Goal: Navigation & Orientation: Understand site structure

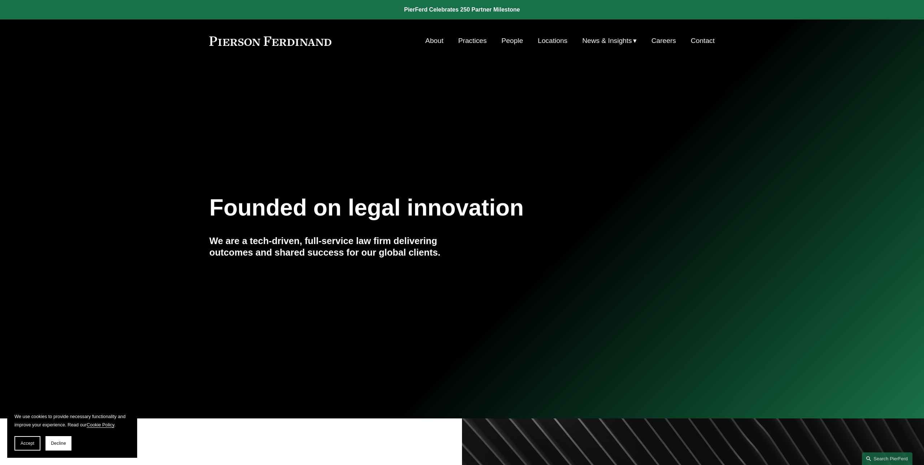
click at [472, 43] on link "Practices" at bounding box center [472, 41] width 29 height 14
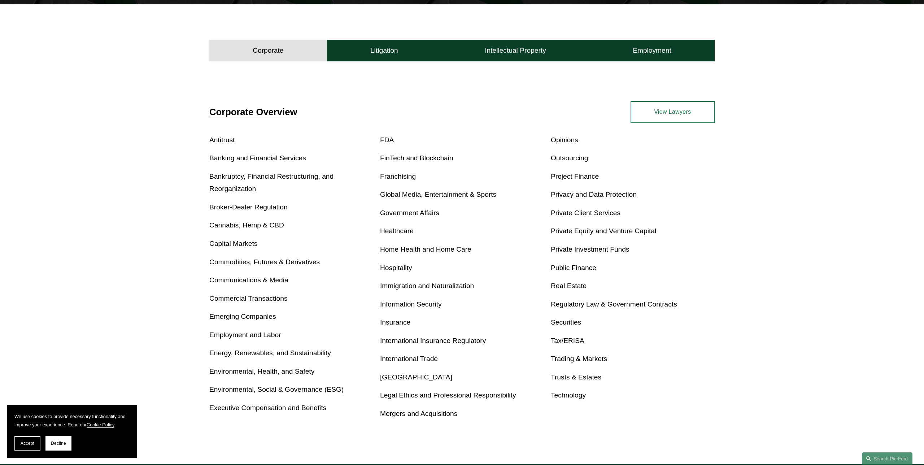
scroll to position [236, 0]
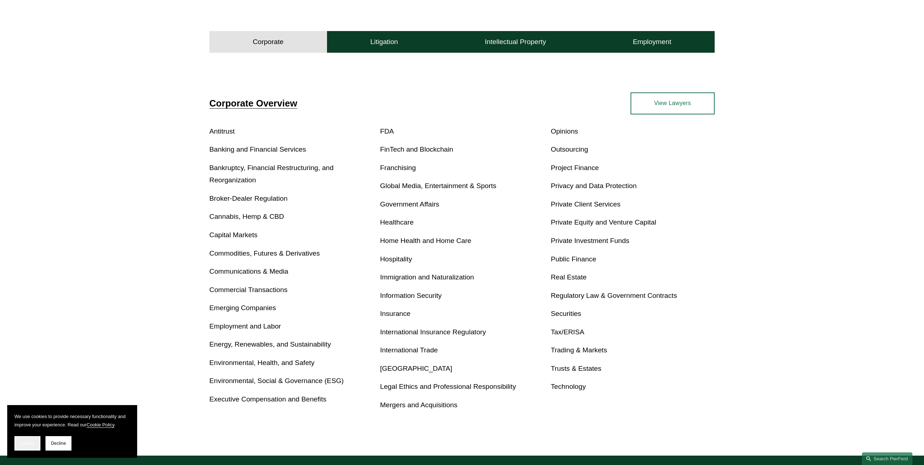
click at [32, 445] on span "Accept" at bounding box center [28, 443] width 14 height 5
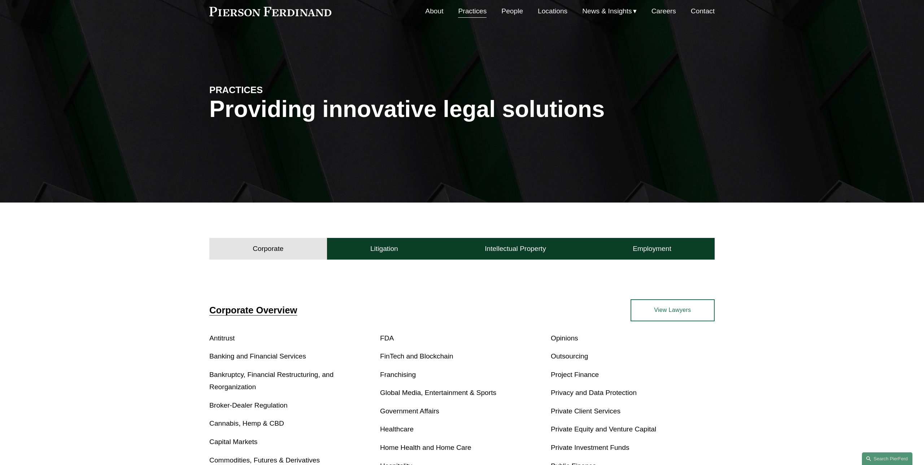
scroll to position [0, 0]
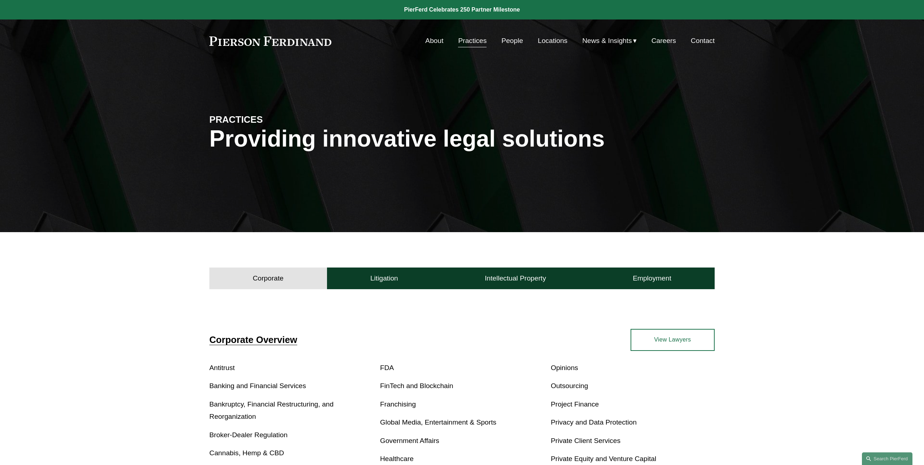
click at [511, 42] on link "People" at bounding box center [512, 41] width 22 height 14
